Goal: Information Seeking & Learning: Learn about a topic

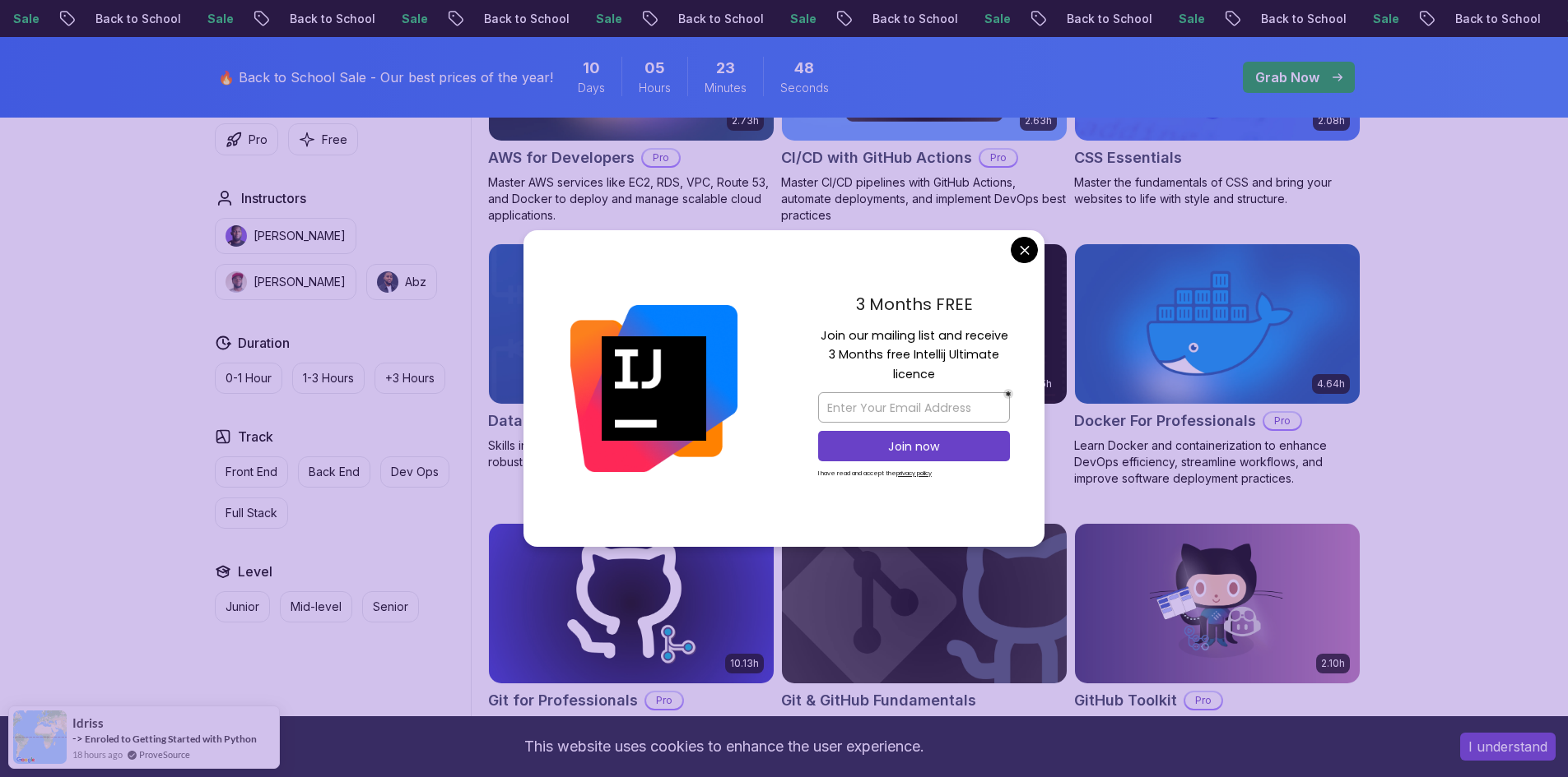
scroll to position [1435, 0]
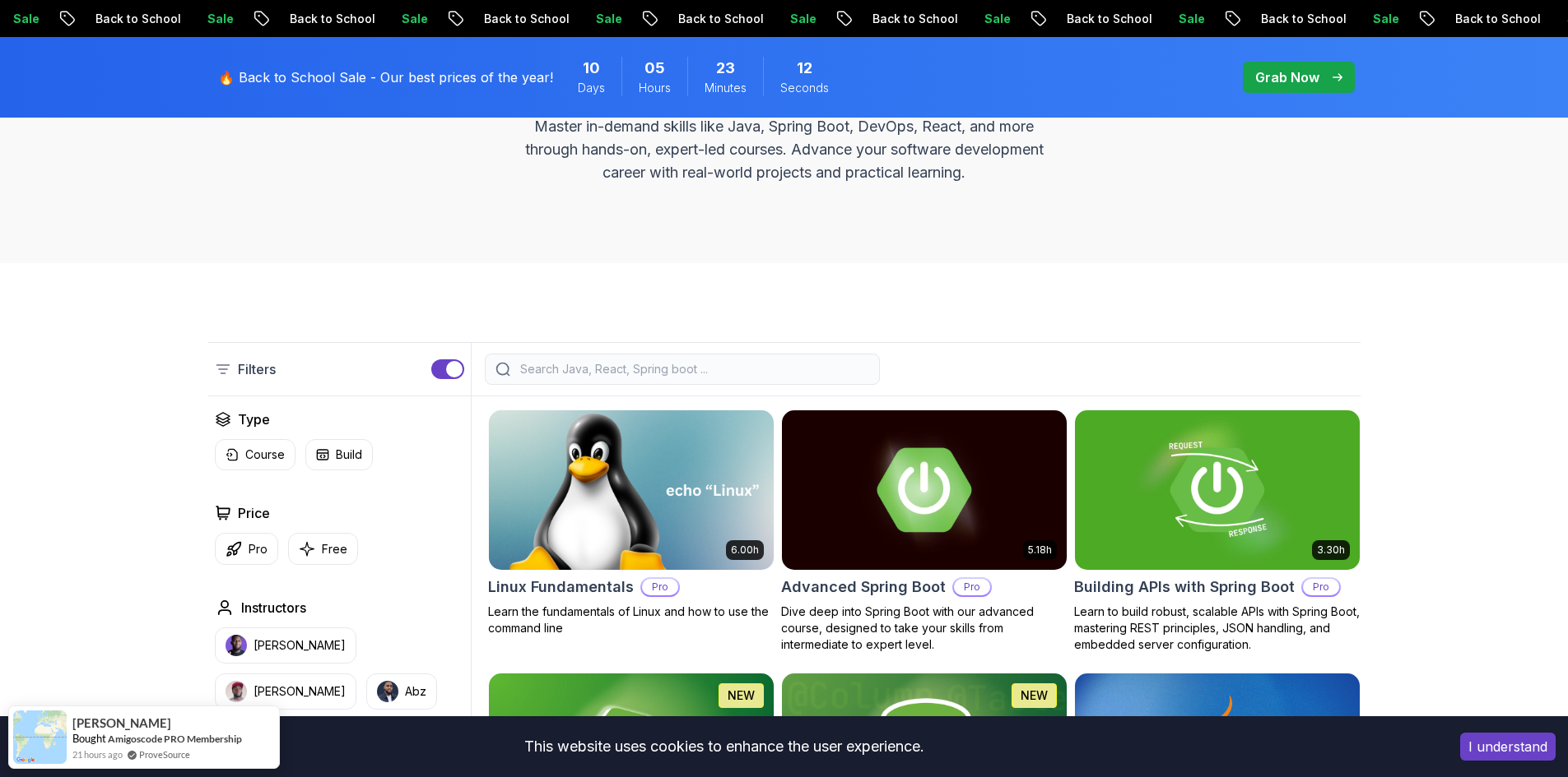
scroll to position [213, 0]
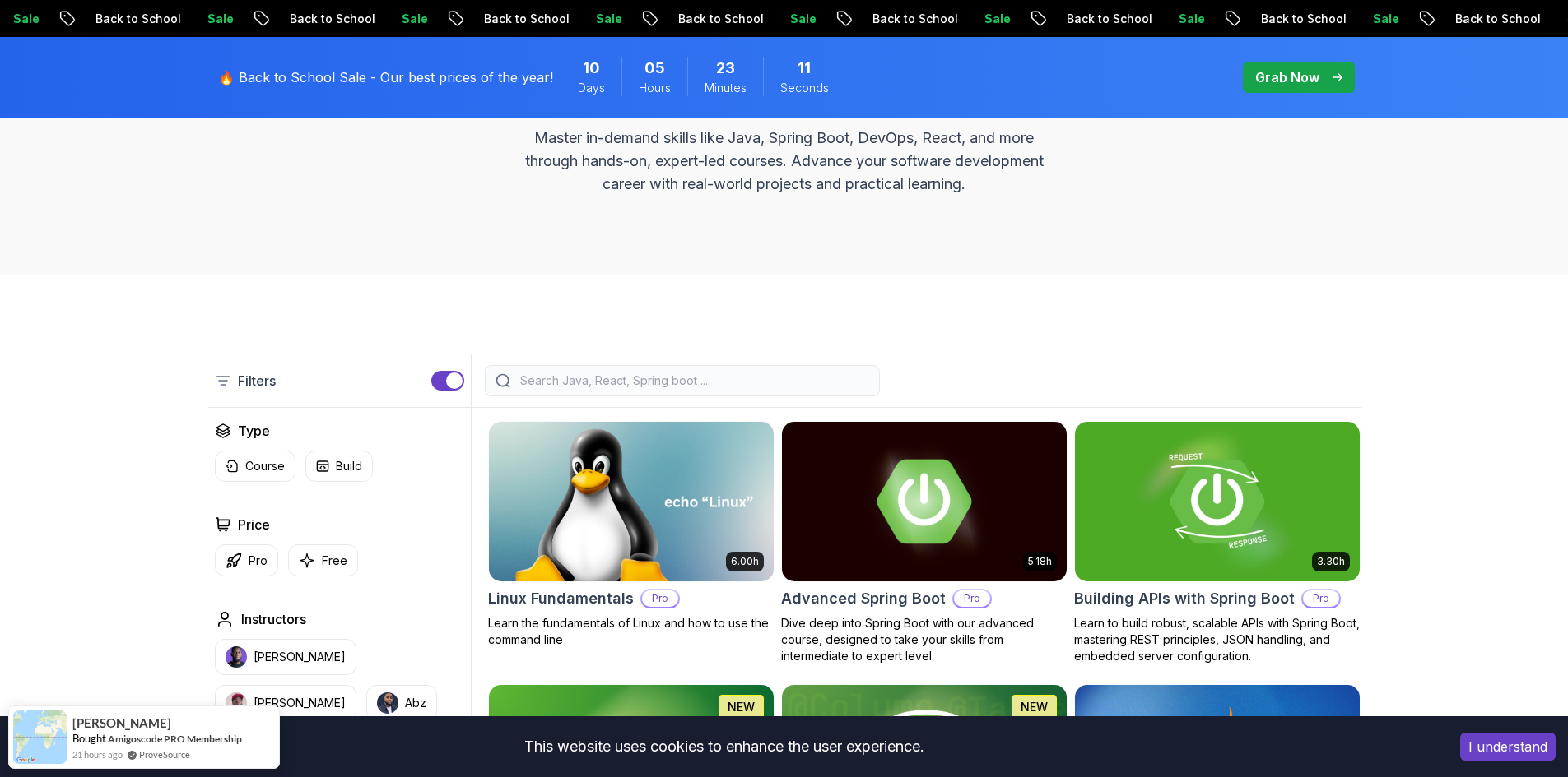
click at [579, 380] on input "search" at bounding box center [692, 381] width 352 height 17
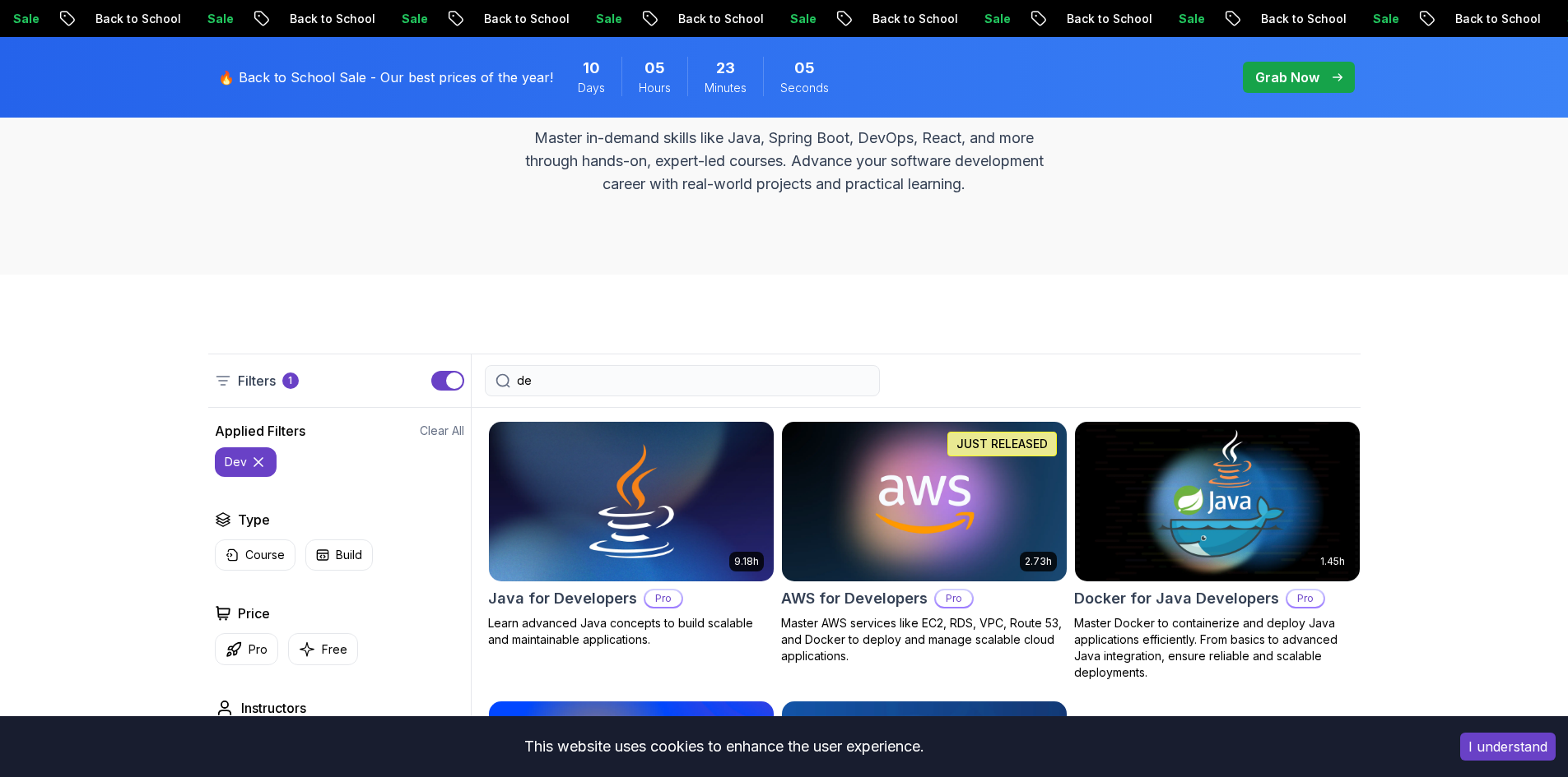
type input "d"
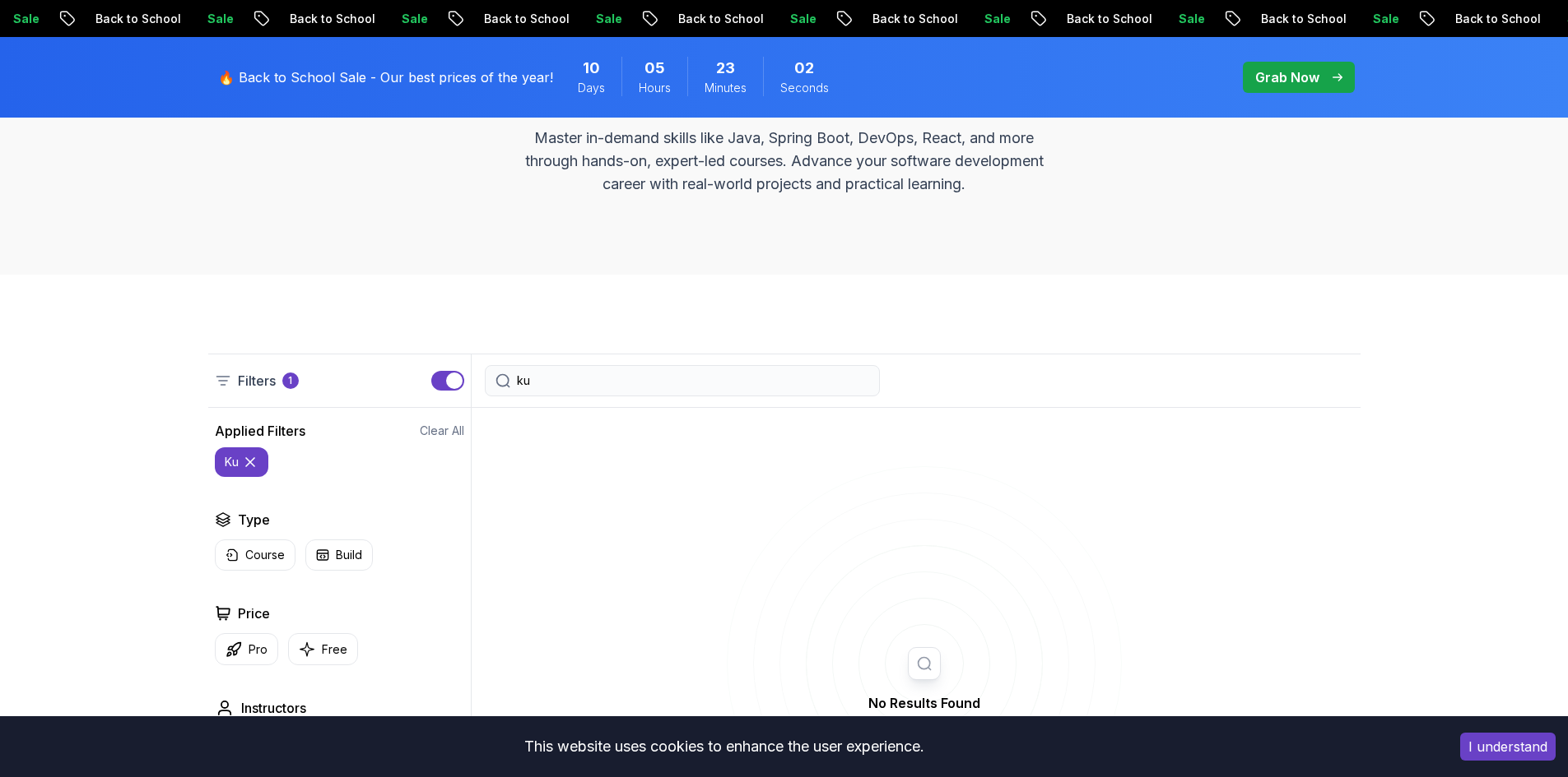
type input "k"
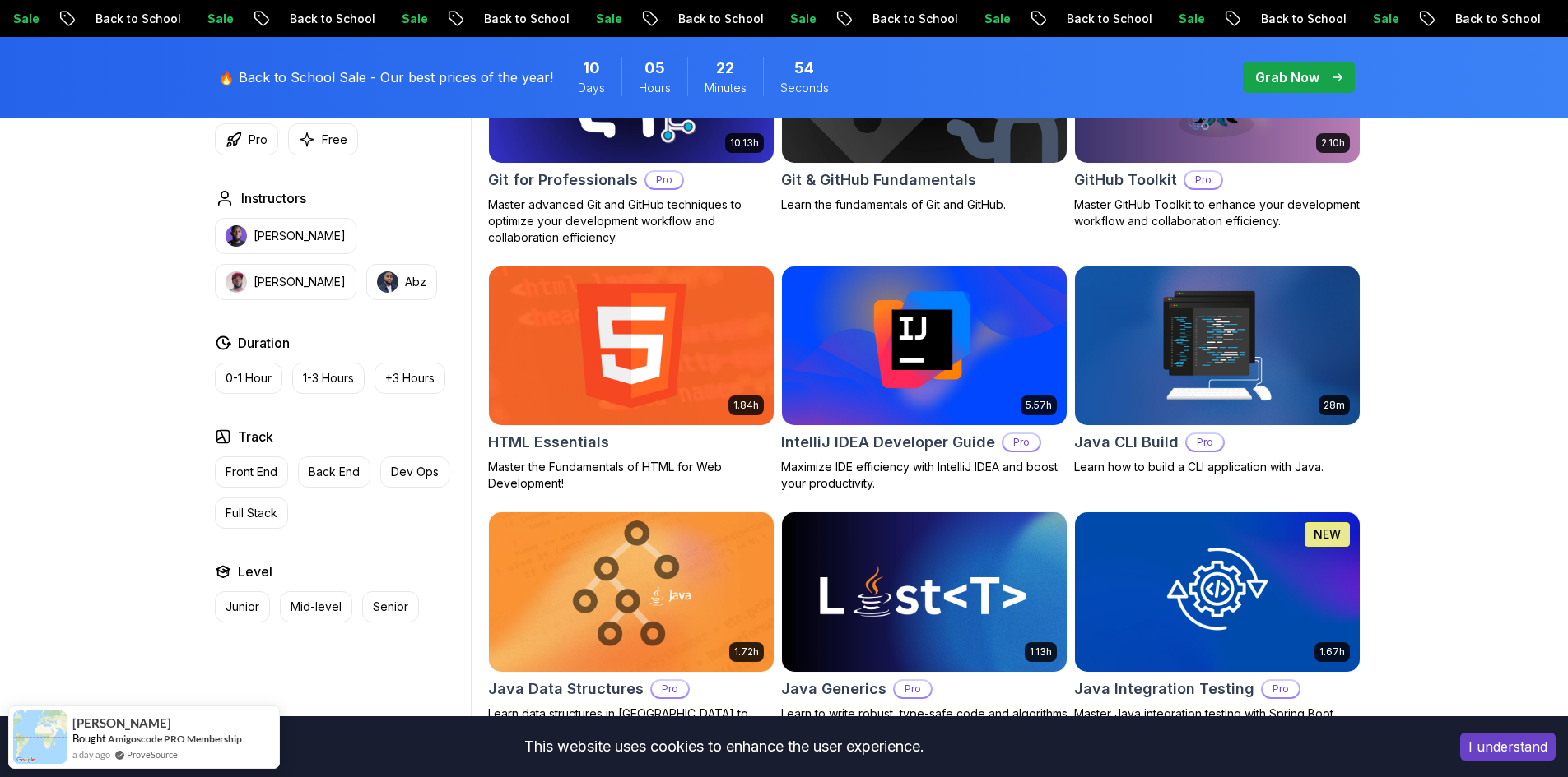
scroll to position [1940, 0]
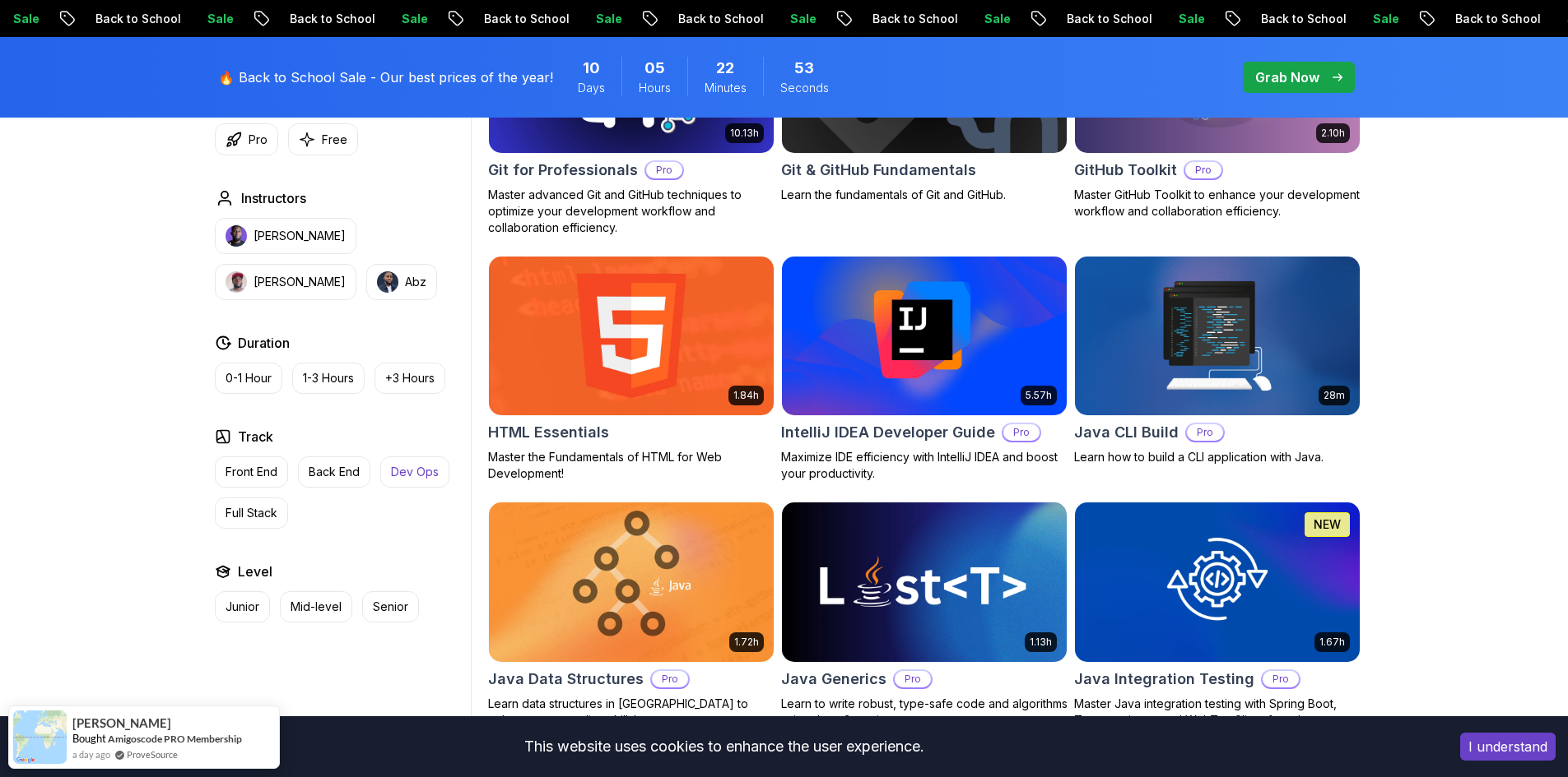
click at [407, 474] on p "Dev Ops" at bounding box center [415, 472] width 48 height 17
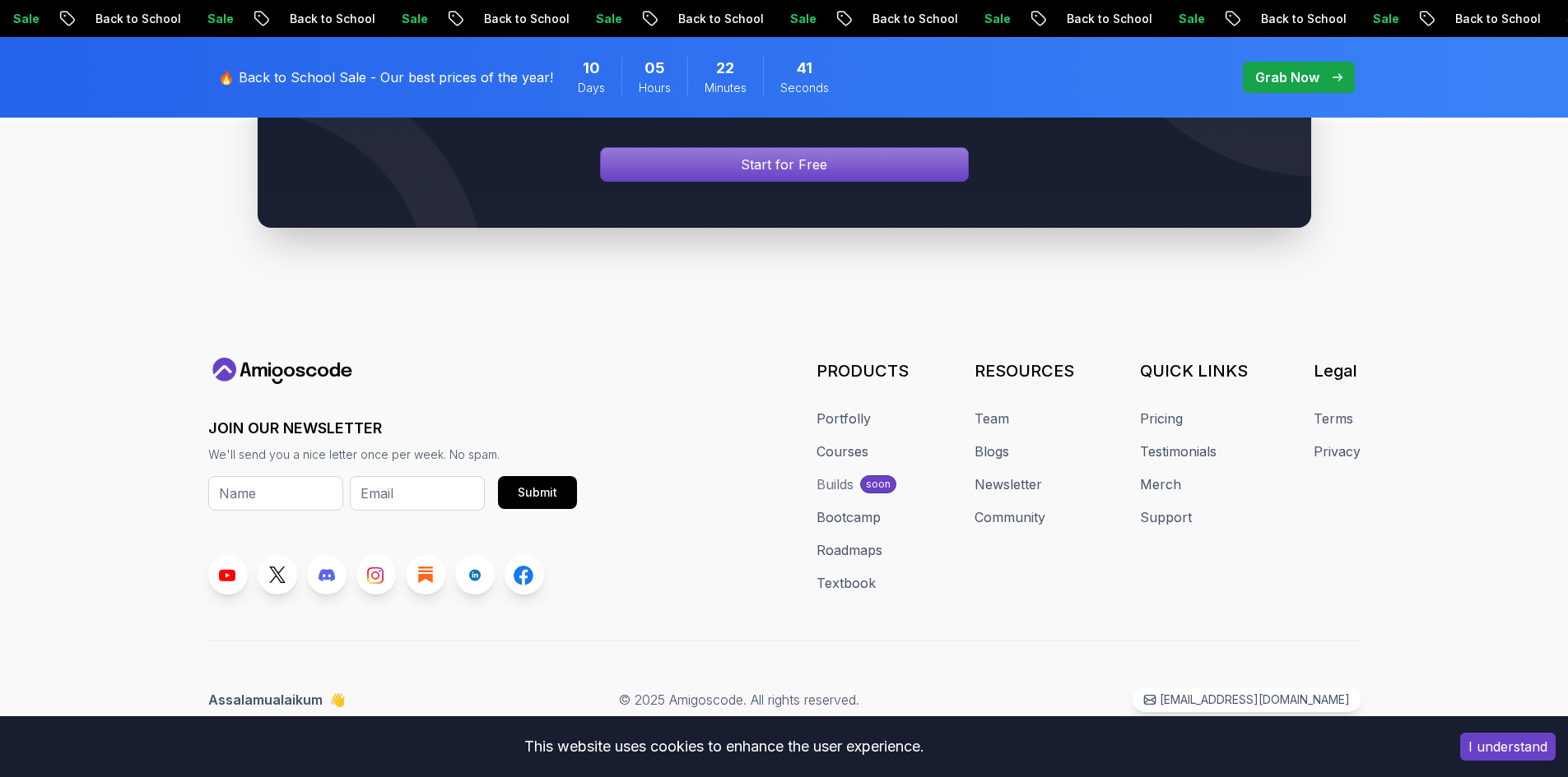
scroll to position [1507, 0]
